Goal: Task Accomplishment & Management: Manage account settings

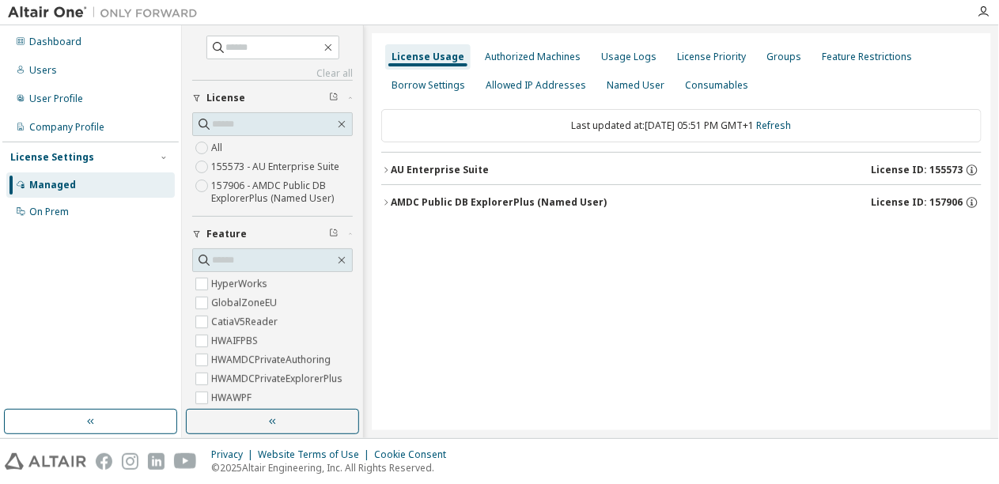
click at [839, 175] on div "AU Enterprise Suite License ID: 155573" at bounding box center [686, 170] width 591 height 14
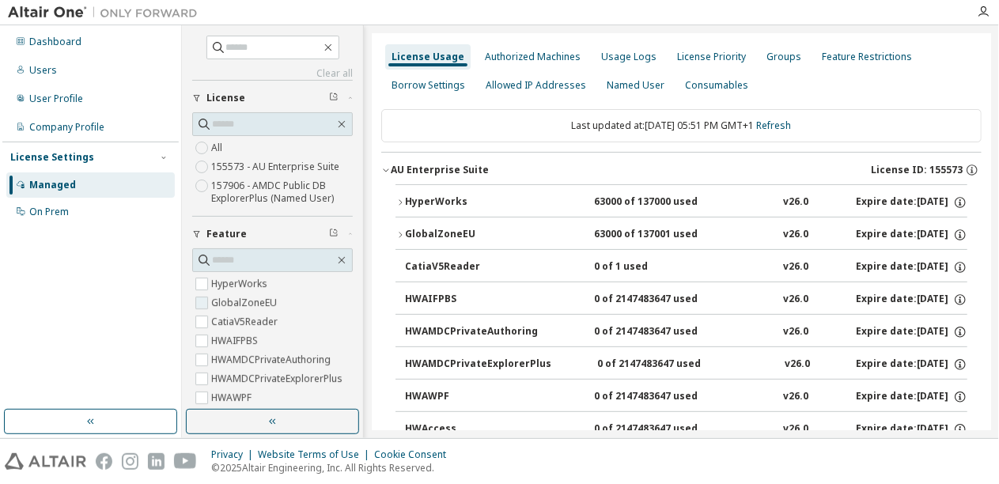
click at [222, 298] on label "GlobalZoneEU" at bounding box center [245, 303] width 69 height 19
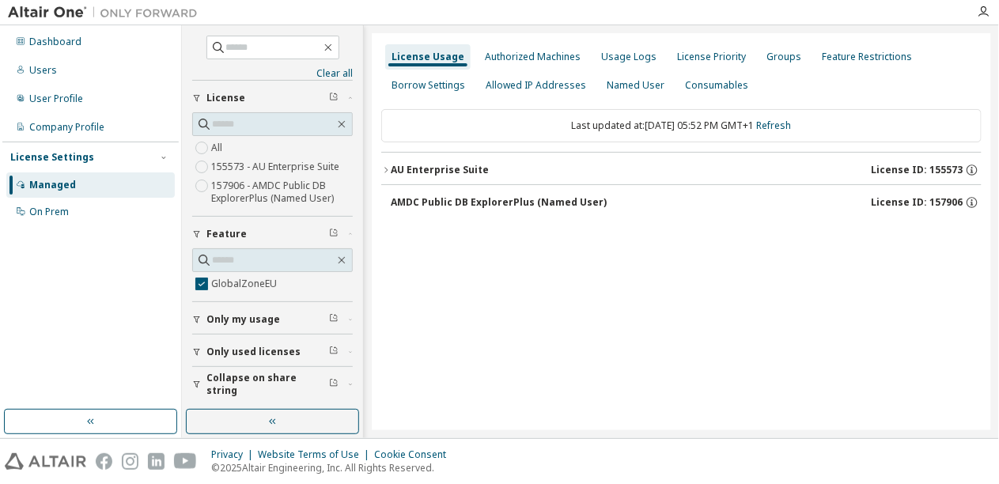
click at [395, 166] on div "AU Enterprise Suite" at bounding box center [440, 170] width 98 height 13
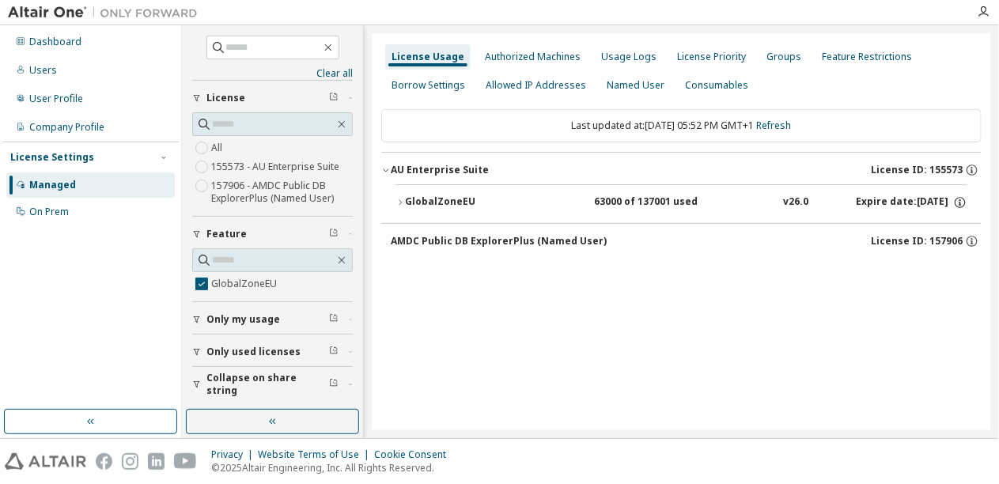
click at [424, 204] on div "GlobalZoneEU" at bounding box center [476, 202] width 142 height 14
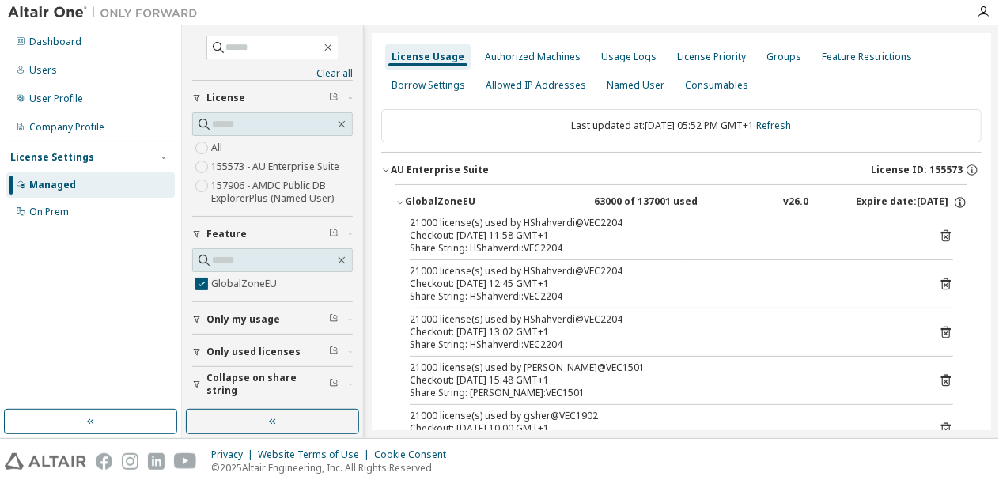
click at [195, 381] on icon "button" at bounding box center [197, 384] width 6 height 7
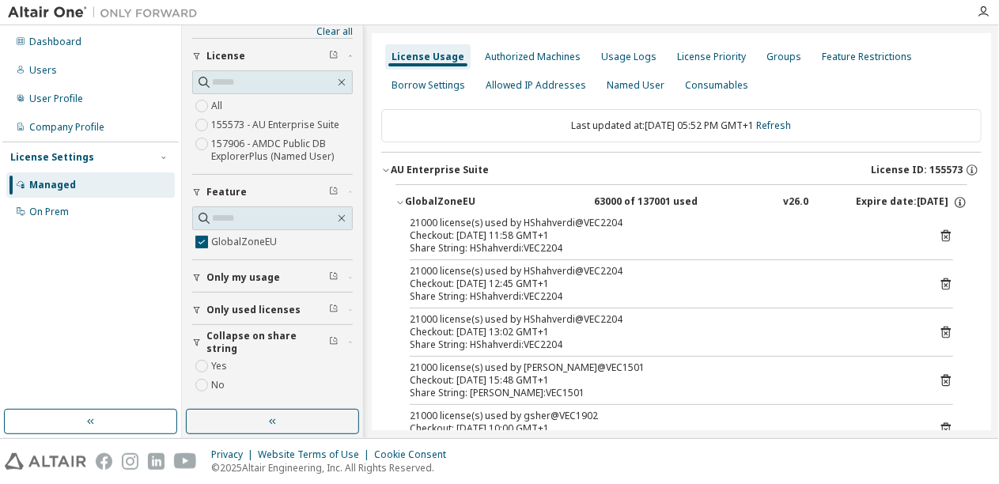
click at [218, 362] on label "Yes" at bounding box center [220, 366] width 19 height 19
click at [223, 313] on span "Only used licenses" at bounding box center [254, 310] width 94 height 13
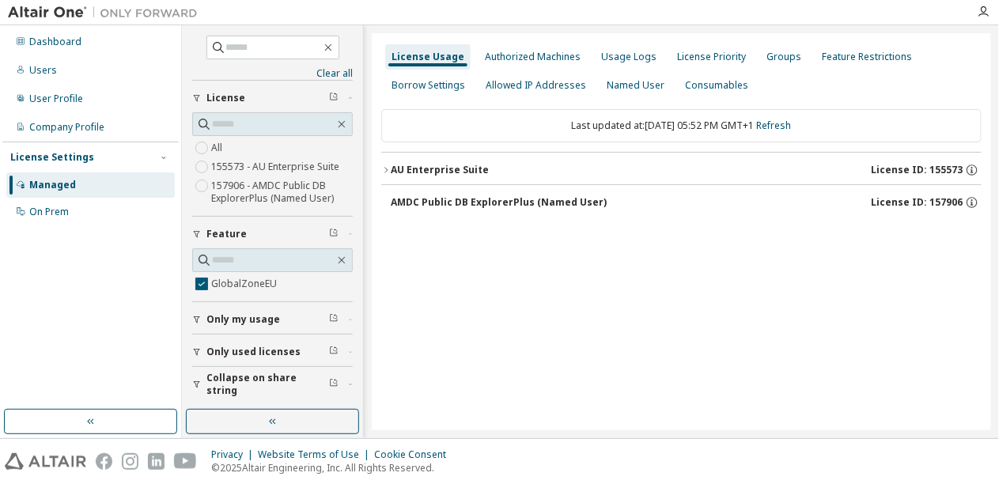
scroll to position [0, 0]
click at [201, 351] on icon "button" at bounding box center [196, 351] width 9 height 9
click at [432, 165] on div "AU Enterprise Suite" at bounding box center [440, 170] width 98 height 13
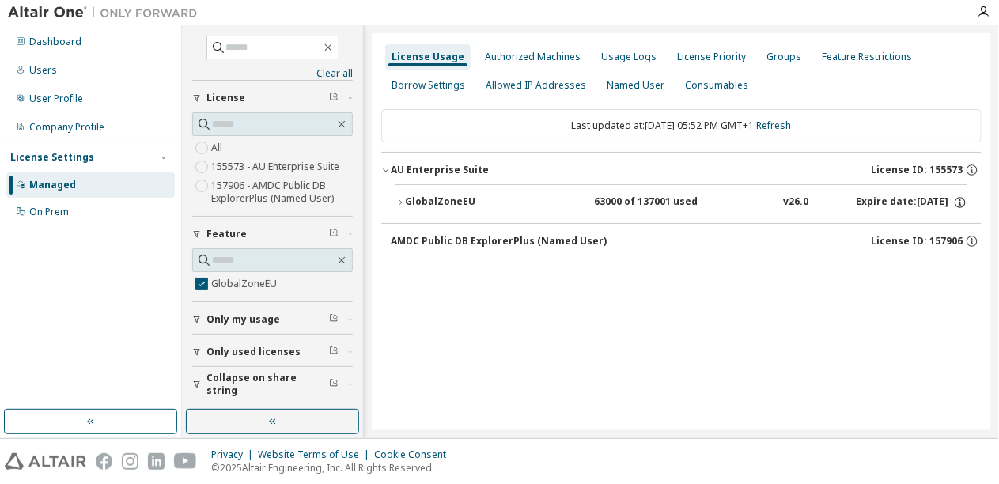
click at [435, 210] on button "GlobalZoneEU 63000 of 137001 used v26.0 Expire date: 2025-11-30" at bounding box center [682, 202] width 572 height 35
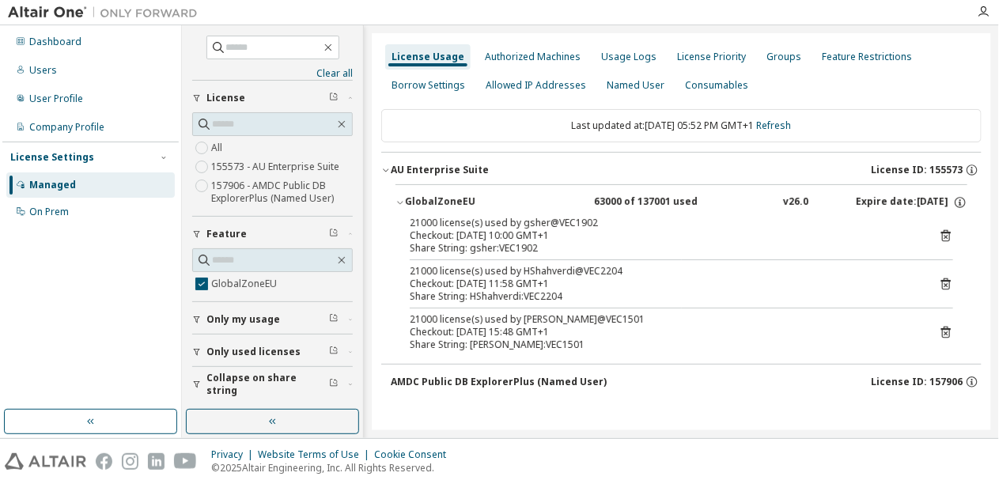
click at [945, 332] on icon at bounding box center [946, 332] width 14 height 14
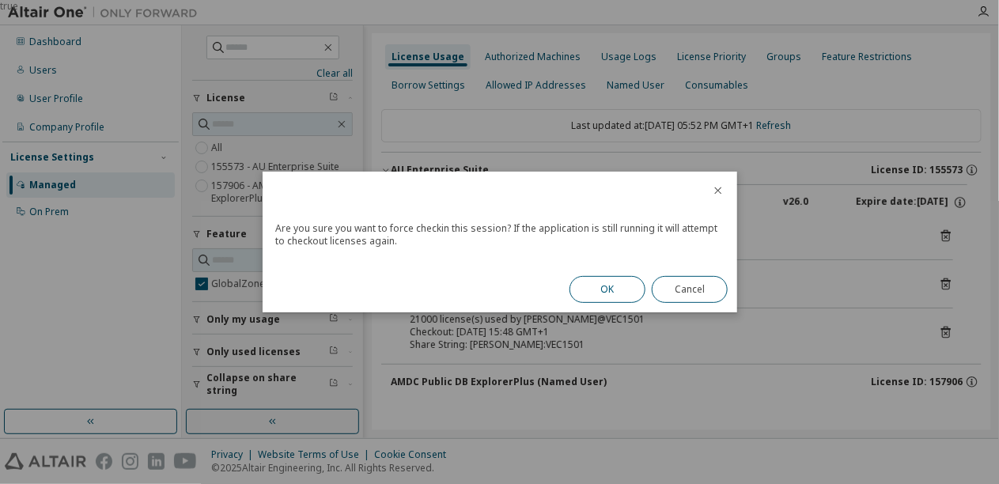
click at [588, 291] on button "OK" at bounding box center [608, 289] width 76 height 27
